Goal: Navigation & Orientation: Find specific page/section

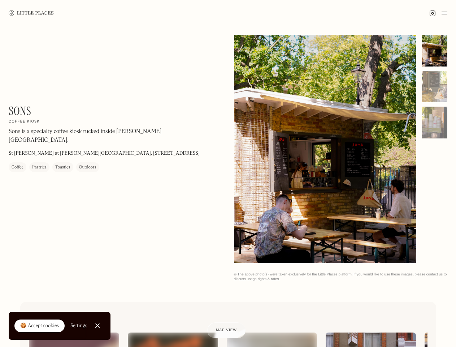
click at [445, 13] on img at bounding box center [445, 13] width 6 height 9
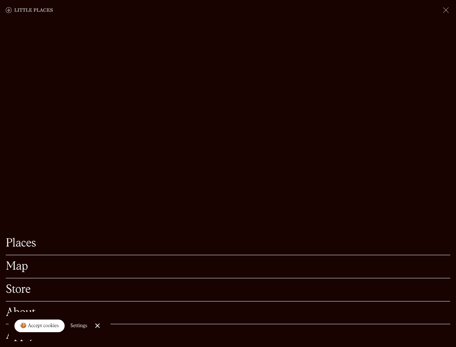
click at [40, 326] on div "🍪 Accept cookies" at bounding box center [39, 325] width 39 height 7
checkbox input "true"
click at [79, 325] on div "Settings" at bounding box center [78, 325] width 17 height 5
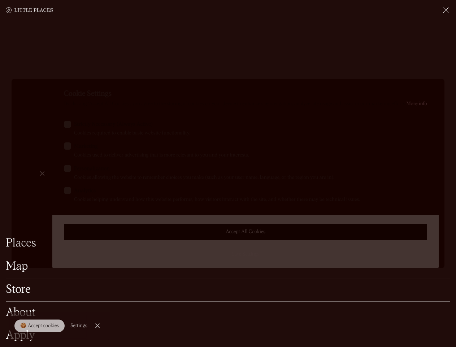
click at [98, 325] on div at bounding box center [228, 173] width 456 height 347
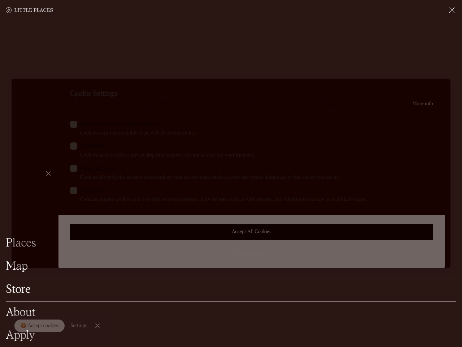
click at [325, 150] on label "Marketing Cookies used to deliver advertising that is more relevant to you and …" at bounding box center [251, 150] width 363 height 17
click at [85, 147] on input "Marketing Cookies used to deliver advertising that is more relevant to you and …" at bounding box center [82, 144] width 5 height 5
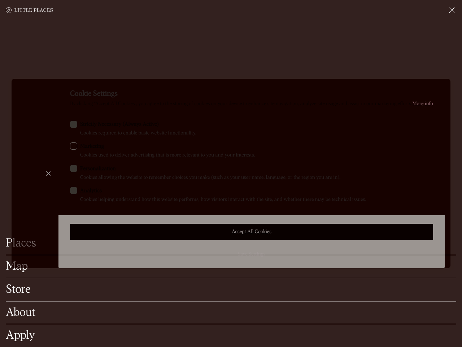
click at [325, 149] on label "Marketing Cookies used to deliver advertising that is more relevant to you and …" at bounding box center [251, 150] width 363 height 17
click at [85, 147] on input "Marketing Cookies used to deliver advertising that is more relevant to you and …" at bounding box center [82, 144] width 5 height 5
checkbox input "true"
click at [435, 51] on div at bounding box center [231, 173] width 462 height 347
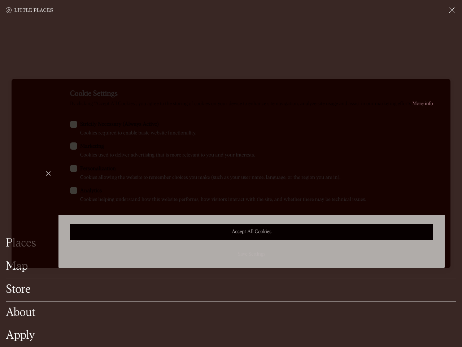
click at [435, 87] on div "Cookie Settings By clicking “Accept All Cookies”, you agree to the storing of c…" at bounding box center [252, 173] width 387 height 189
click at [435, 122] on div "Cookie Settings By clicking “Accept All Cookies”, you agree to the storing of c…" at bounding box center [252, 173] width 387 height 189
